Goal: Check status: Check status

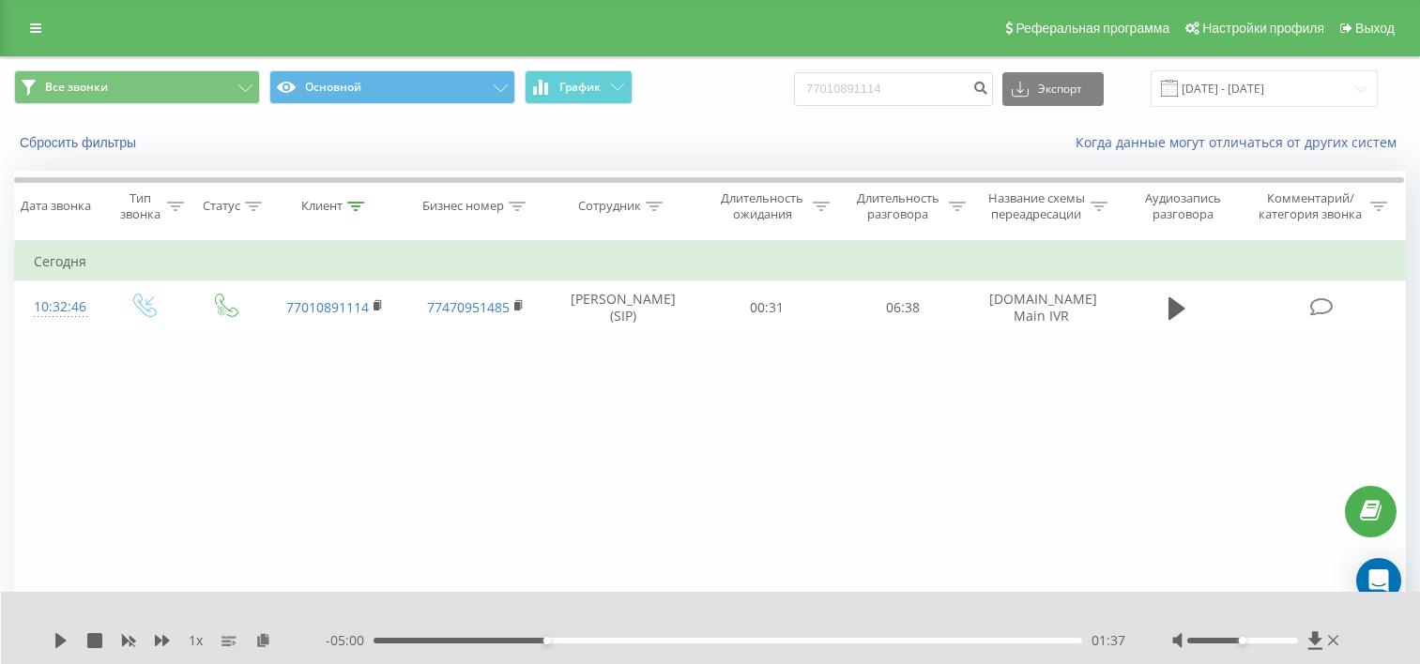
click at [882, 84] on input "77010891114" at bounding box center [893, 89] width 199 height 34
type input "77059811194"
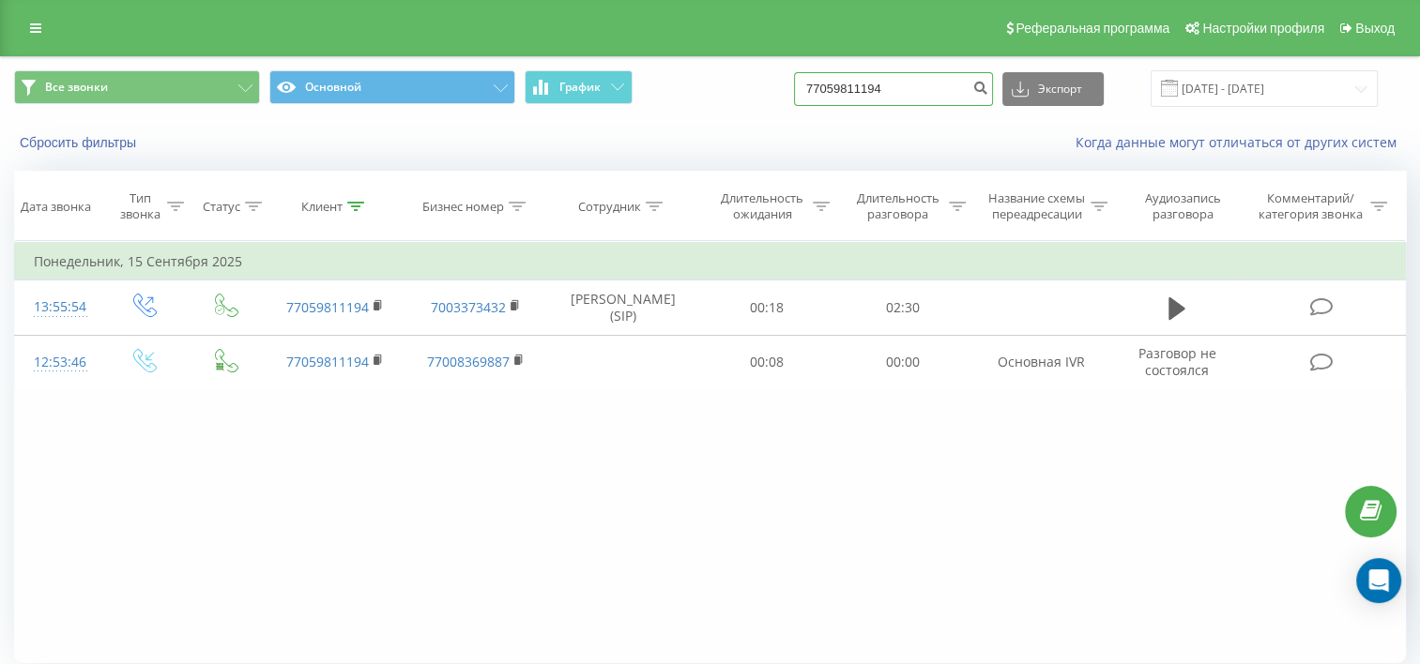
click at [927, 84] on input "77059811194" at bounding box center [893, 89] width 199 height 34
paste input "1584967"
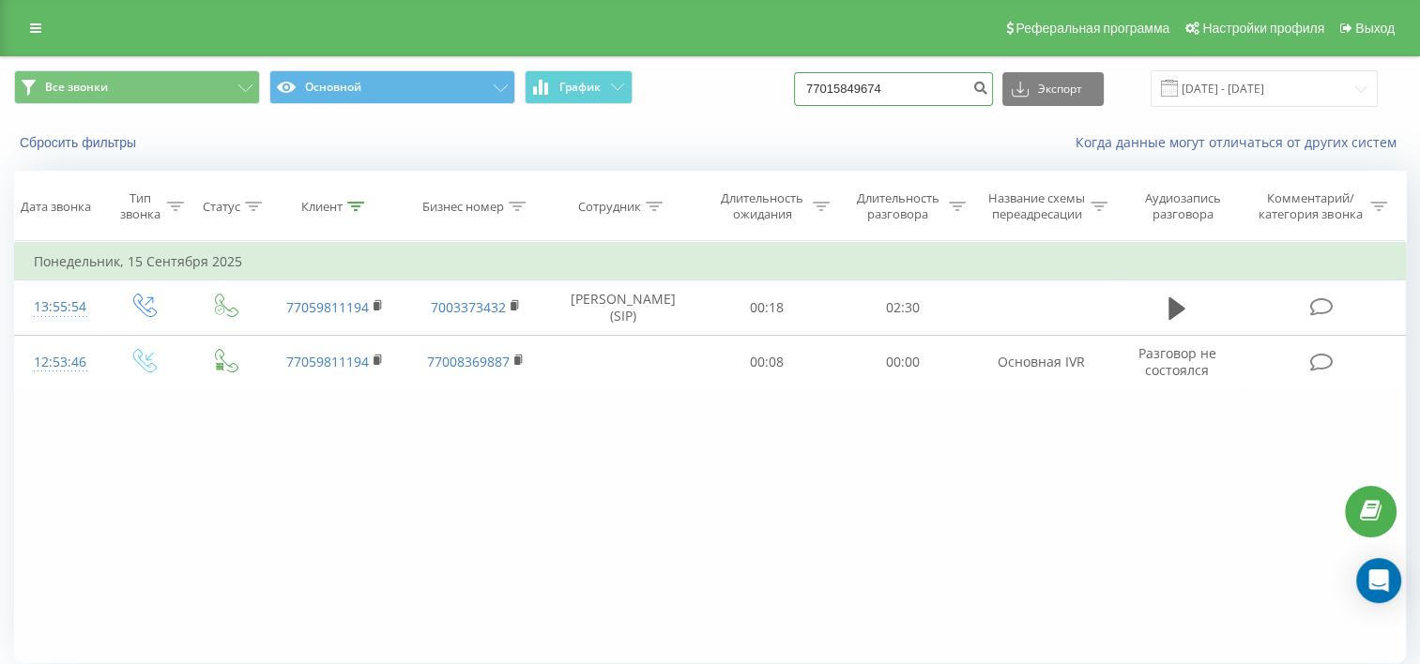
type input "77015849674"
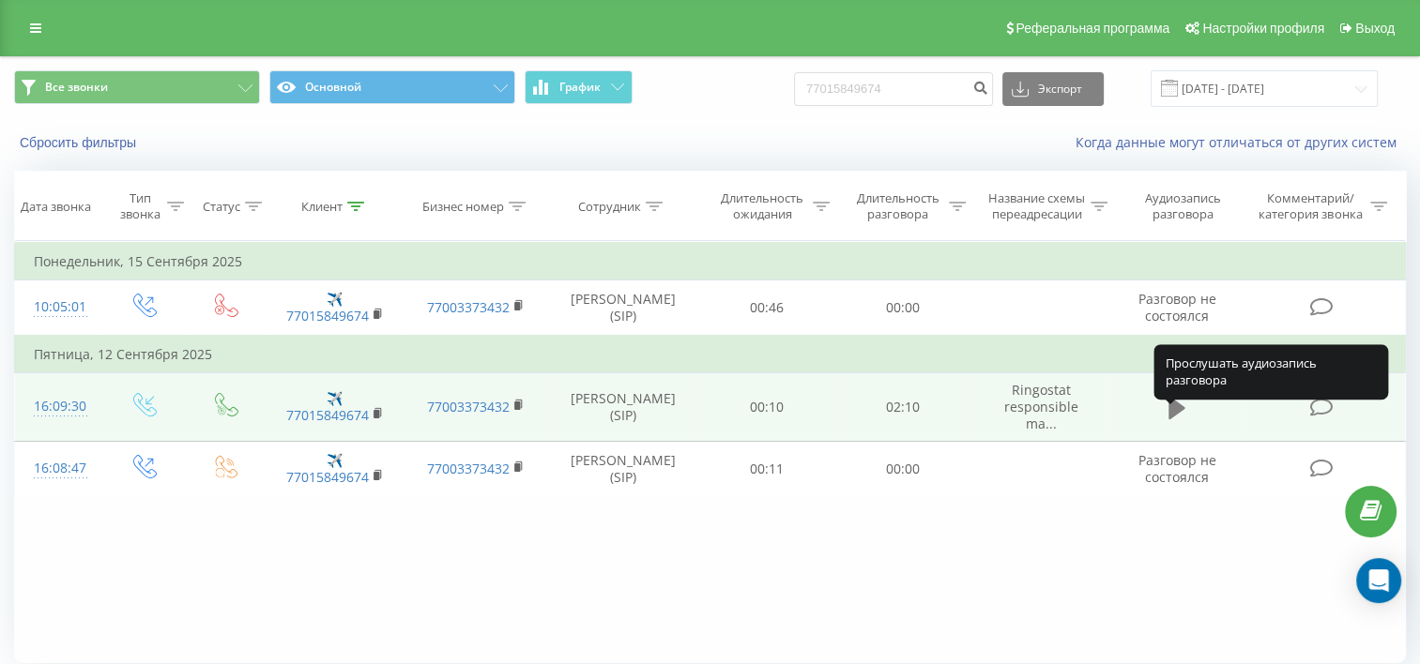
click at [1182, 419] on icon at bounding box center [1176, 408] width 17 height 23
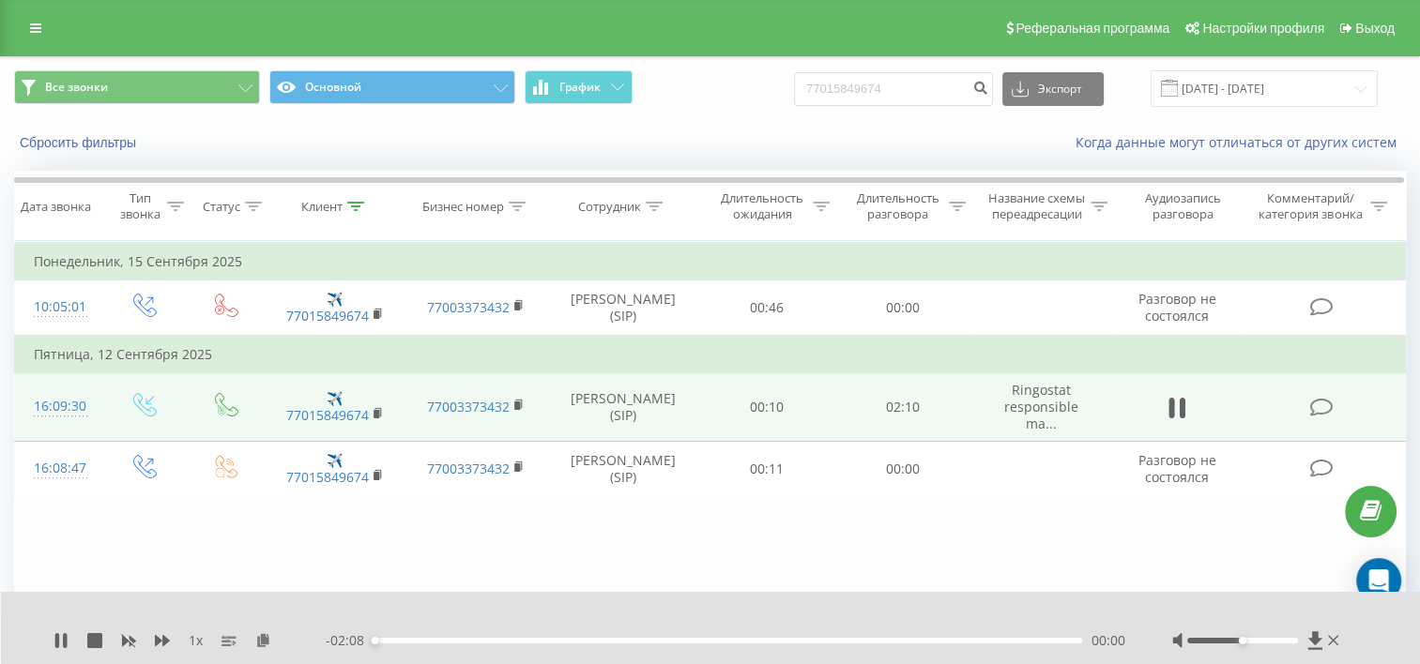
click at [379, 641] on div "00:00" at bounding box center [728, 641] width 709 height 6
click at [837, 641] on div "01:24" at bounding box center [728, 641] width 709 height 6
click at [60, 635] on icon at bounding box center [60, 640] width 15 height 15
